Goal: Task Accomplishment & Management: Use online tool/utility

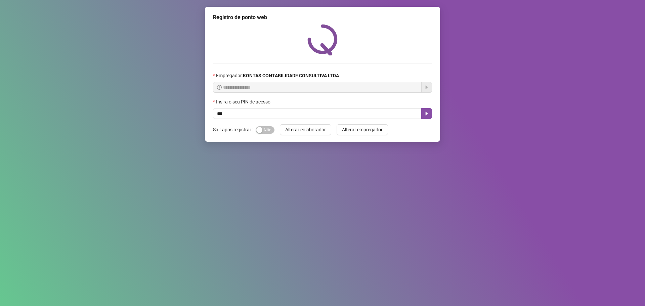
type input "***"
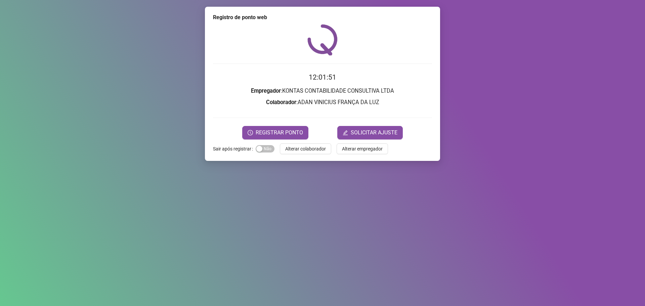
click at [122, 152] on div "Registro de ponto web 12:01:51 Empregador : KONTAS CONTABILIDADE CONSULTIVA LTD…" at bounding box center [322, 153] width 645 height 306
click at [245, 59] on div "12:11:58 Empregador : KONTAS CONTABILIDADE CONSULTIVA LTDA Colaborador : ADAN V…" at bounding box center [322, 81] width 219 height 115
drag, startPoint x: 251, startPoint y: 92, endPoint x: 270, endPoint y: 90, distance: 19.2
click at [264, 90] on strong "Empregador" at bounding box center [266, 91] width 30 height 6
click at [279, 88] on strong "Empregador" at bounding box center [266, 91] width 30 height 6
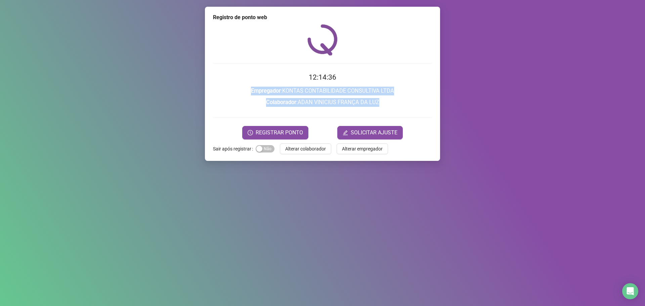
drag, startPoint x: 250, startPoint y: 92, endPoint x: 386, endPoint y: 99, distance: 135.9
click at [386, 99] on form "12:14:36 Empregador : KONTAS CONTABILIDADE CONSULTIVA LTDA Colaborador : ADAN V…" at bounding box center [322, 105] width 219 height 67
click at [283, 93] on h3 "Empregador : KONTAS CONTABILIDADE CONSULTIVA LTDA" at bounding box center [322, 91] width 219 height 9
click at [218, 99] on h3 "Colaborador : [PERSON_NAME] FRANÇA DA LUZ" at bounding box center [322, 102] width 219 height 9
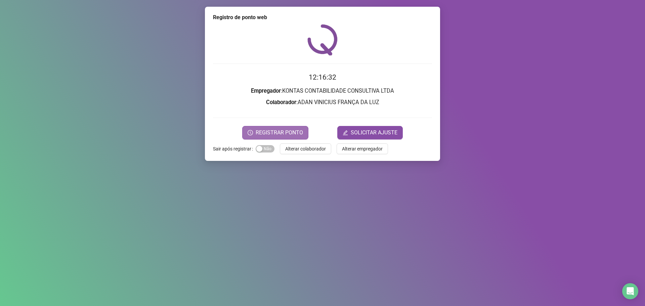
click at [286, 127] on button "REGISTRAR PONTO" at bounding box center [275, 132] width 66 height 13
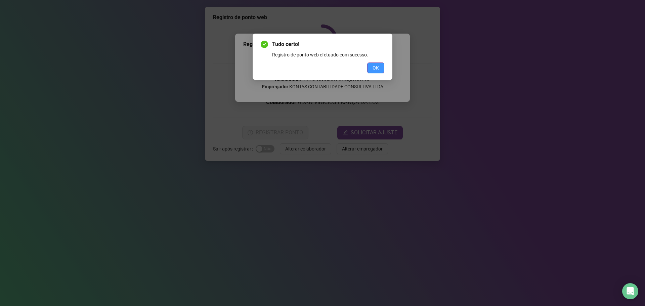
click at [379, 65] on span "OK" at bounding box center [376, 67] width 6 height 7
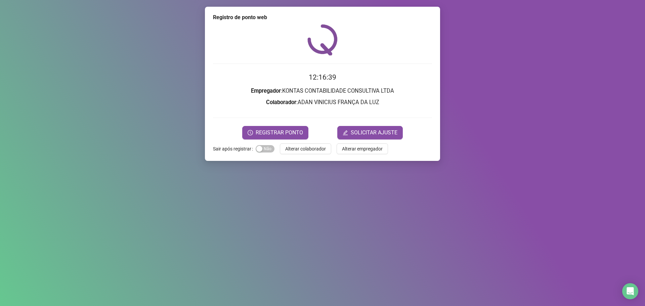
click at [308, 54] on img at bounding box center [322, 39] width 30 height 31
